Goal: Task Accomplishment & Management: Use online tool/utility

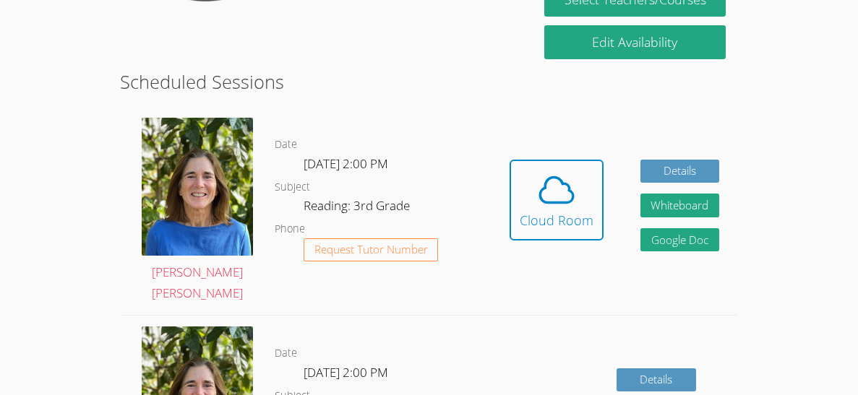
scroll to position [340, 0]
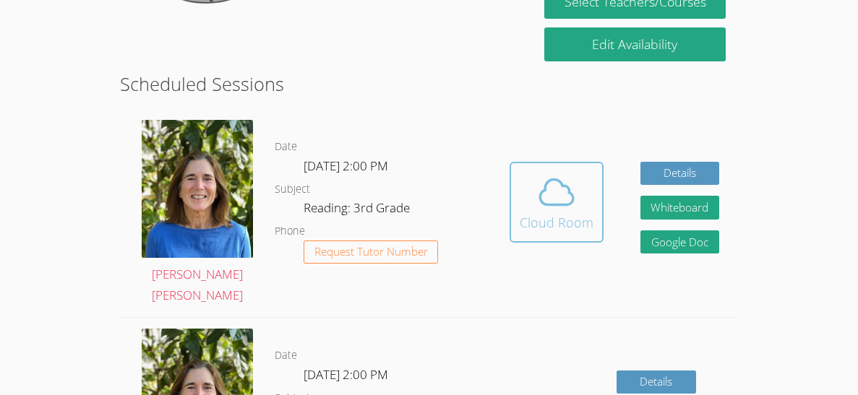
click at [586, 188] on span at bounding box center [556, 192] width 74 height 40
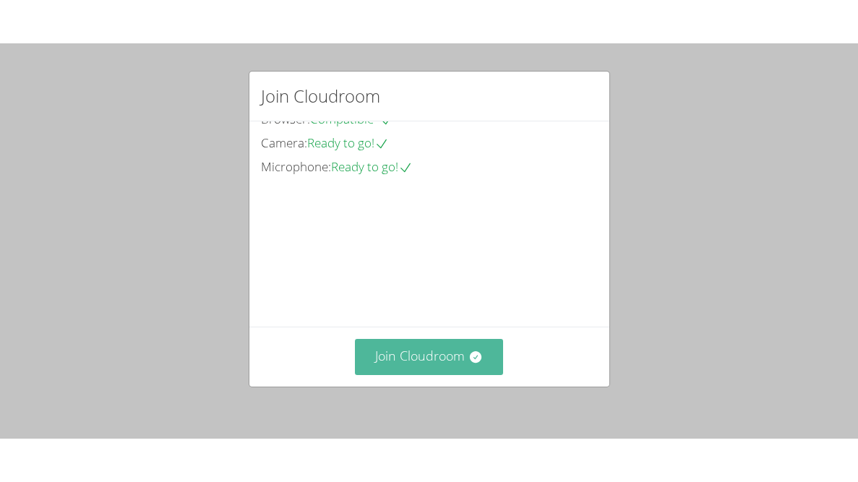
scroll to position [57, 0]
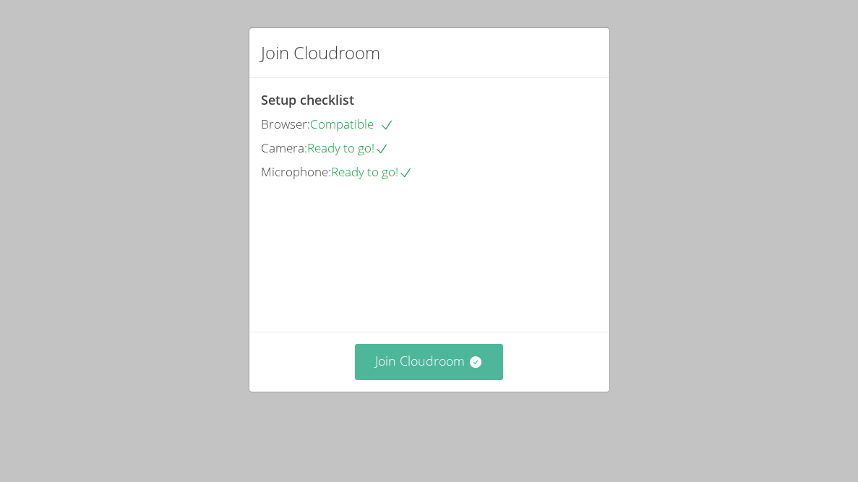
click at [423, 379] on button "Join Cloudroom" at bounding box center [429, 361] width 148 height 35
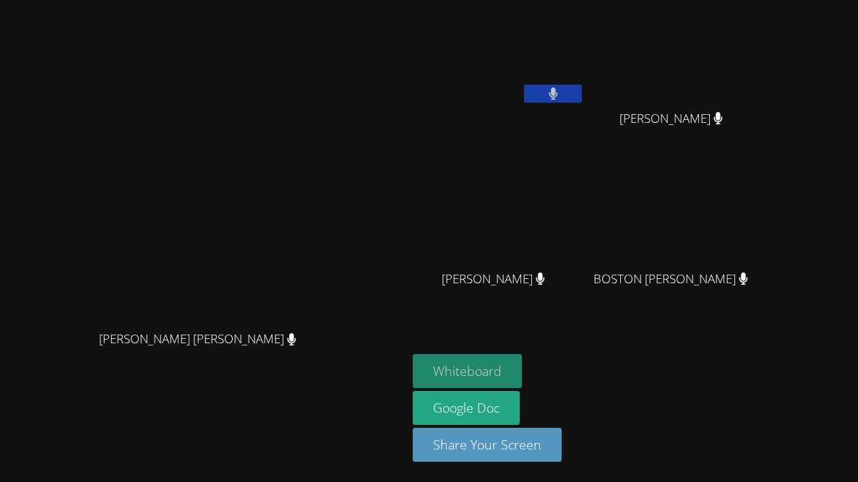
click at [522, 367] on button "Whiteboard" at bounding box center [467, 371] width 109 height 34
